Goal: Complete application form

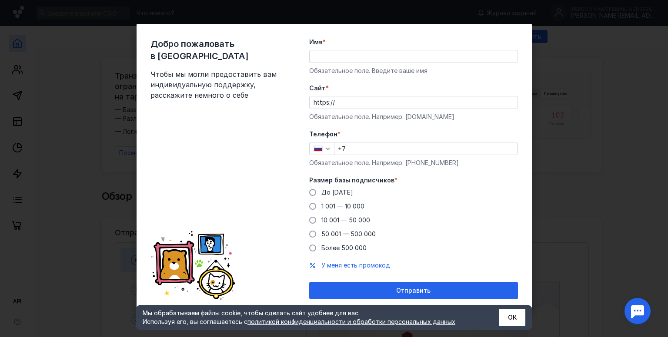
click at [340, 60] on input "Имя *" at bounding box center [413, 56] width 208 height 12
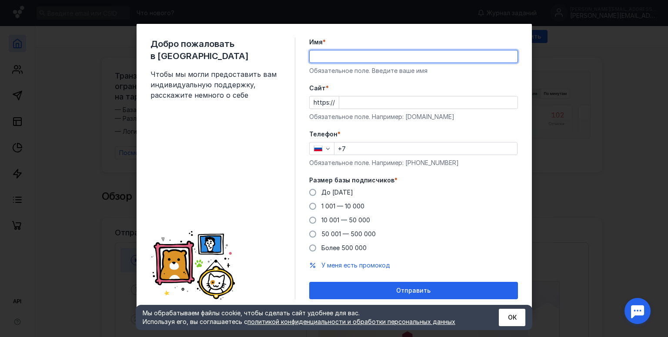
type input "[PERSON_NAME]"
click at [358, 100] on input "Cайт *" at bounding box center [428, 102] width 178 height 12
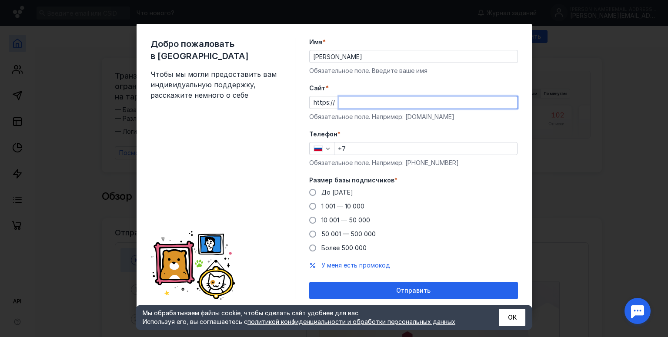
click at [348, 76] on form "Имя * [PERSON_NAME] поле. Введите ваше имя [PERSON_NAME] * https:// Обязательно…" at bounding box center [413, 169] width 209 height 262
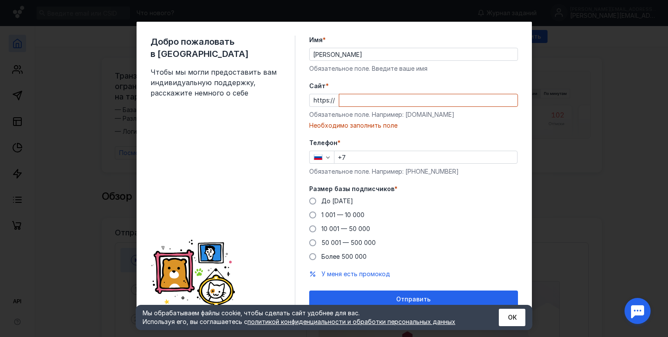
click at [350, 104] on input "Cайт *" at bounding box center [428, 100] width 178 height 12
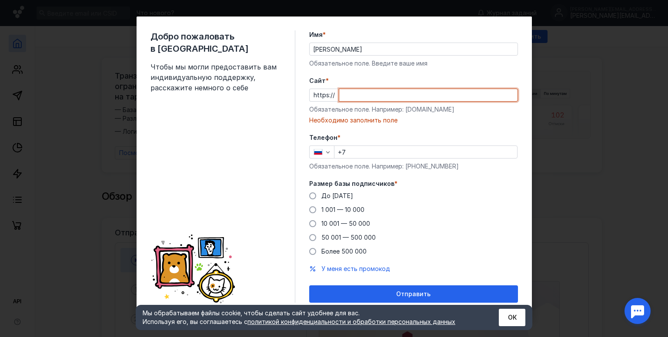
scroll to position [7, 0]
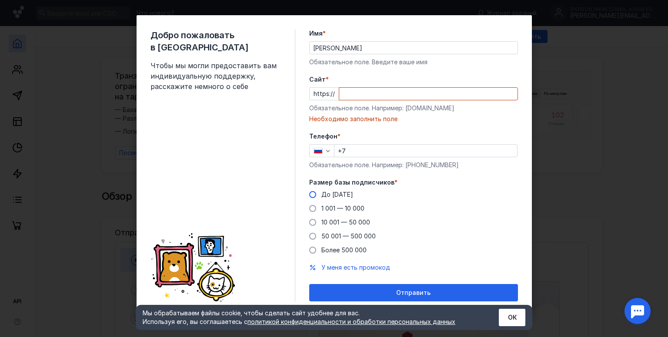
click at [329, 198] on span "До [DATE]" at bounding box center [337, 194] width 32 height 7
click at [0, 0] on input "До [DATE]" at bounding box center [0, 0] width 0 height 0
click at [363, 95] on input "Cайт *" at bounding box center [428, 94] width 178 height 12
click at [358, 66] on form "Имя * [PERSON_NAME] поле. Введите ваше имя [PERSON_NAME] * https:// Обязательно…" at bounding box center [413, 165] width 209 height 272
click at [580, 78] on div "Добро пожаловать в Sendsay Чтобы мы могли предоставить вам индивидуальную подде…" at bounding box center [334, 168] width 668 height 337
